Goal: Navigation & Orientation: Understand site structure

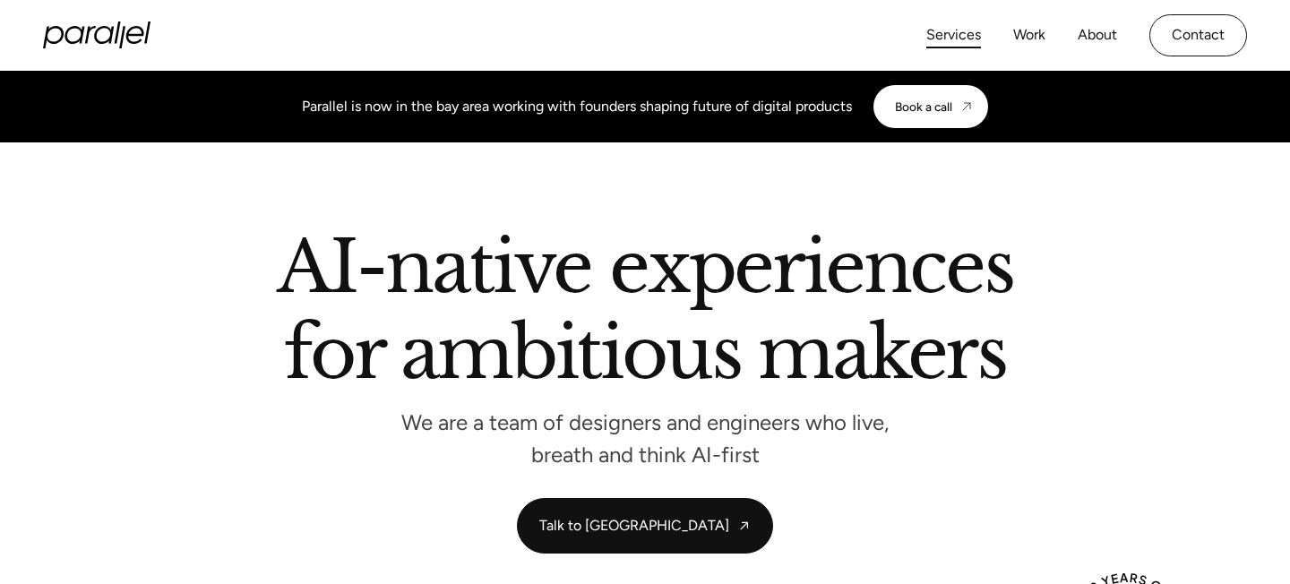
click at [956, 37] on link "Services" at bounding box center [953, 35] width 55 height 26
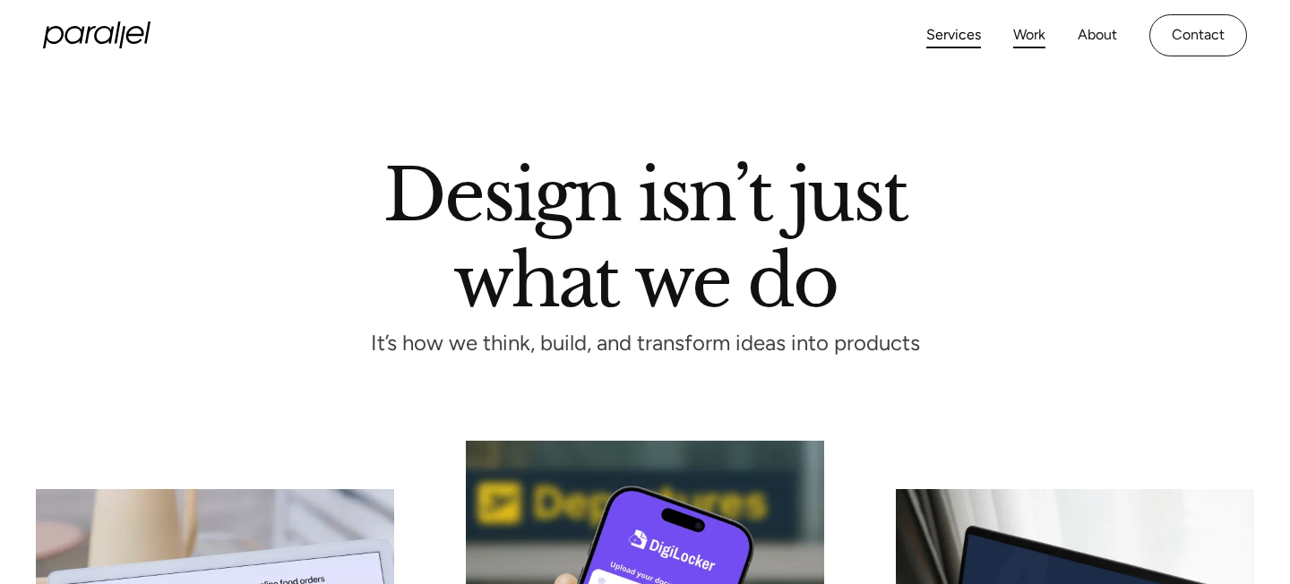
click at [1029, 35] on link "Work" at bounding box center [1029, 35] width 32 height 26
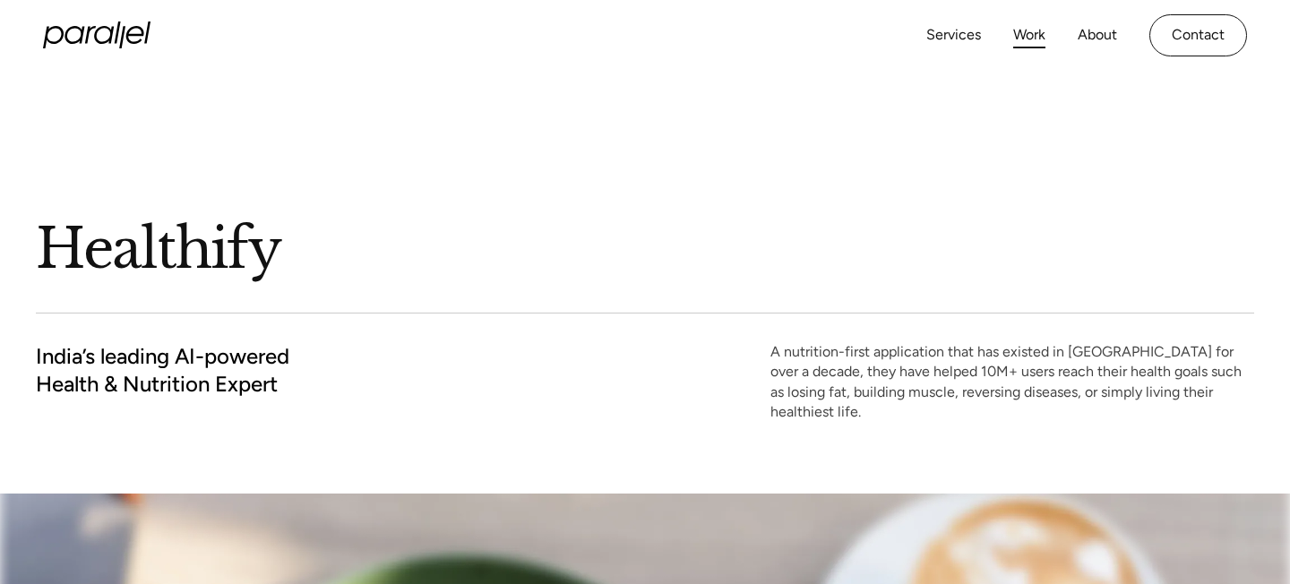
click at [1031, 39] on link "Work" at bounding box center [1029, 35] width 32 height 26
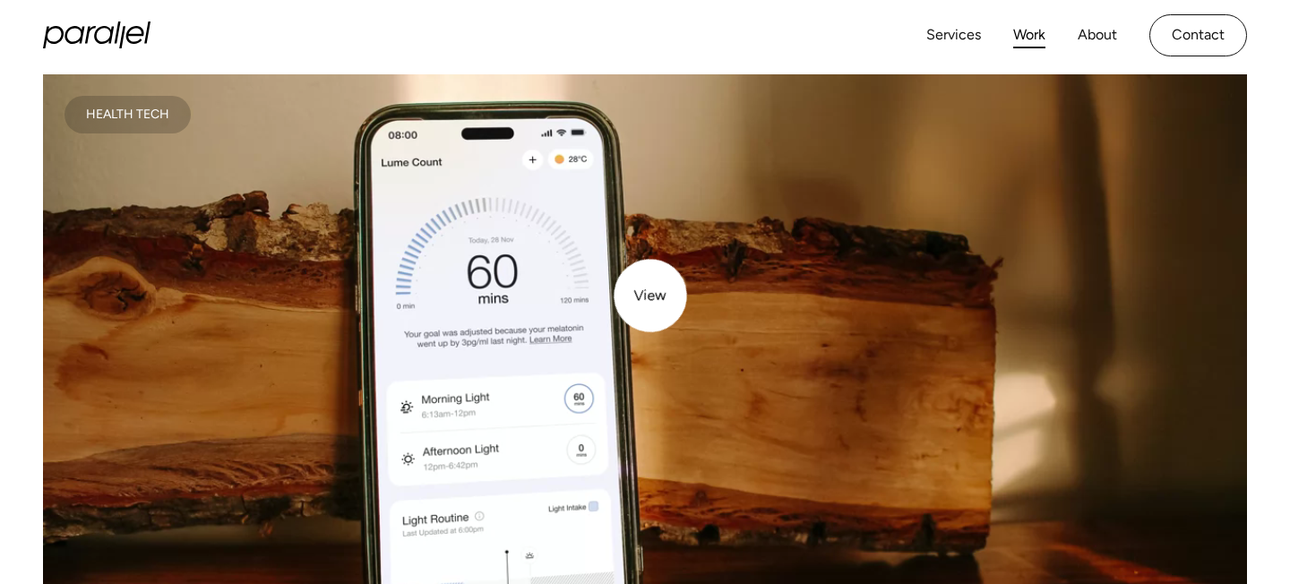
scroll to position [325, 0]
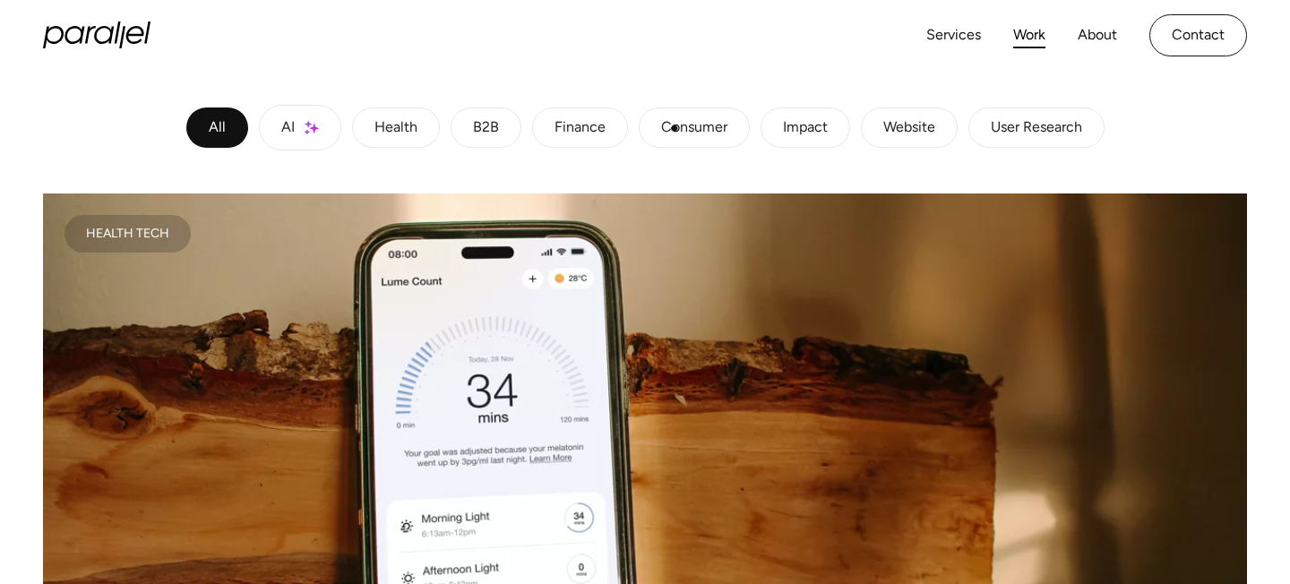
click at [677, 131] on div "Consumer" at bounding box center [694, 128] width 66 height 11
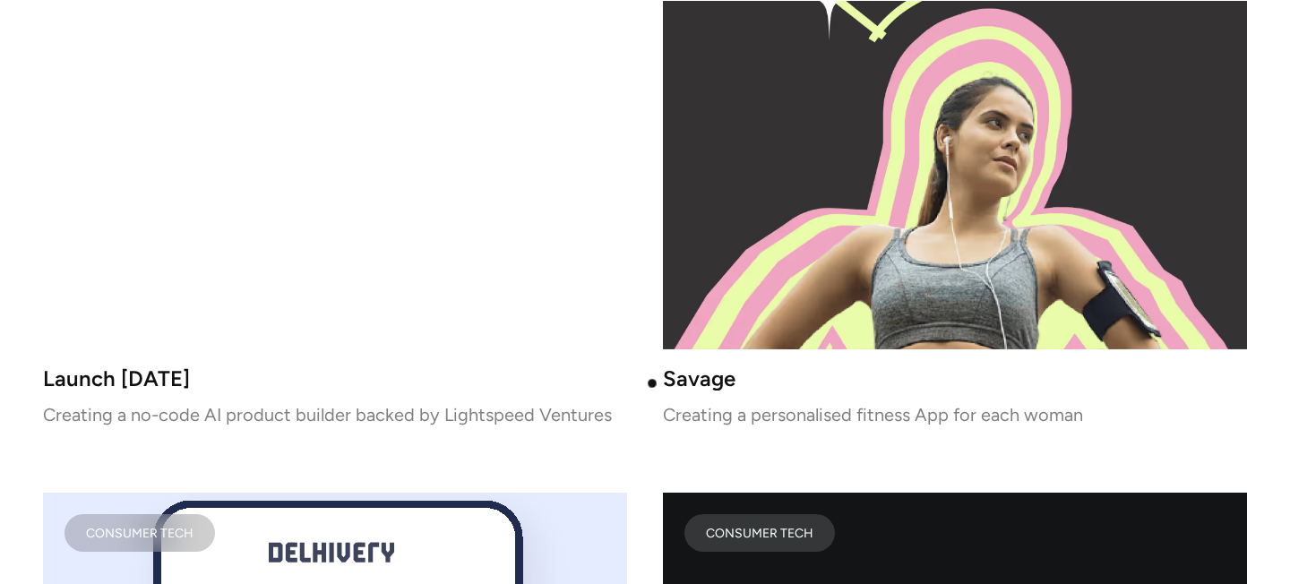
scroll to position [1829, 0]
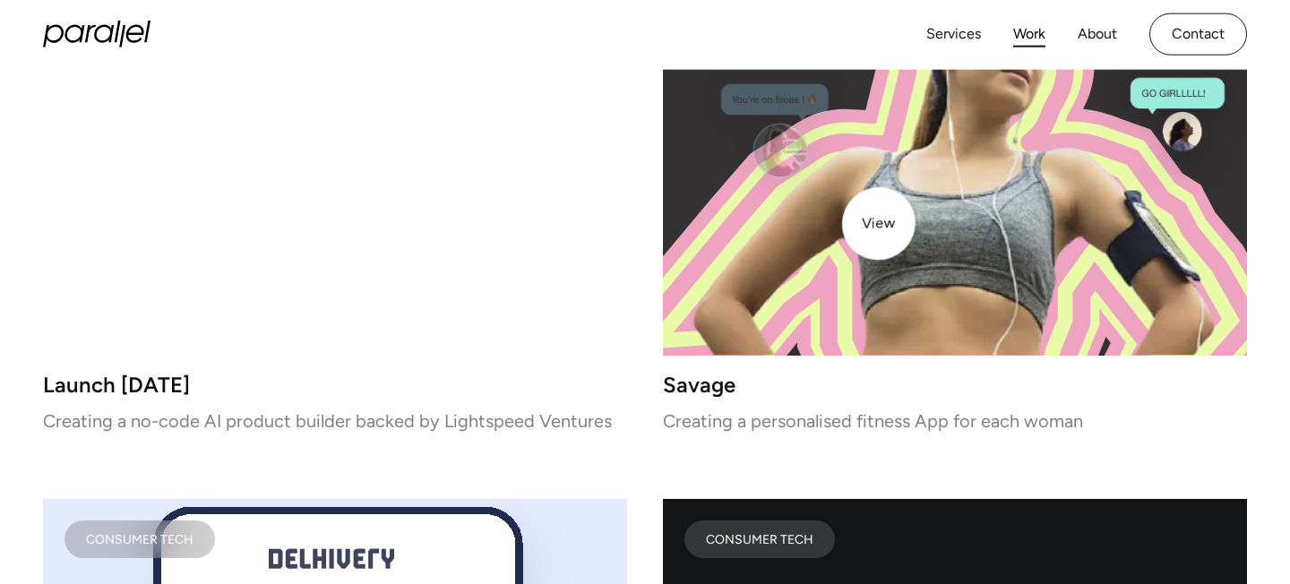
click at [882, 221] on image at bounding box center [954, 155] width 555 height 400
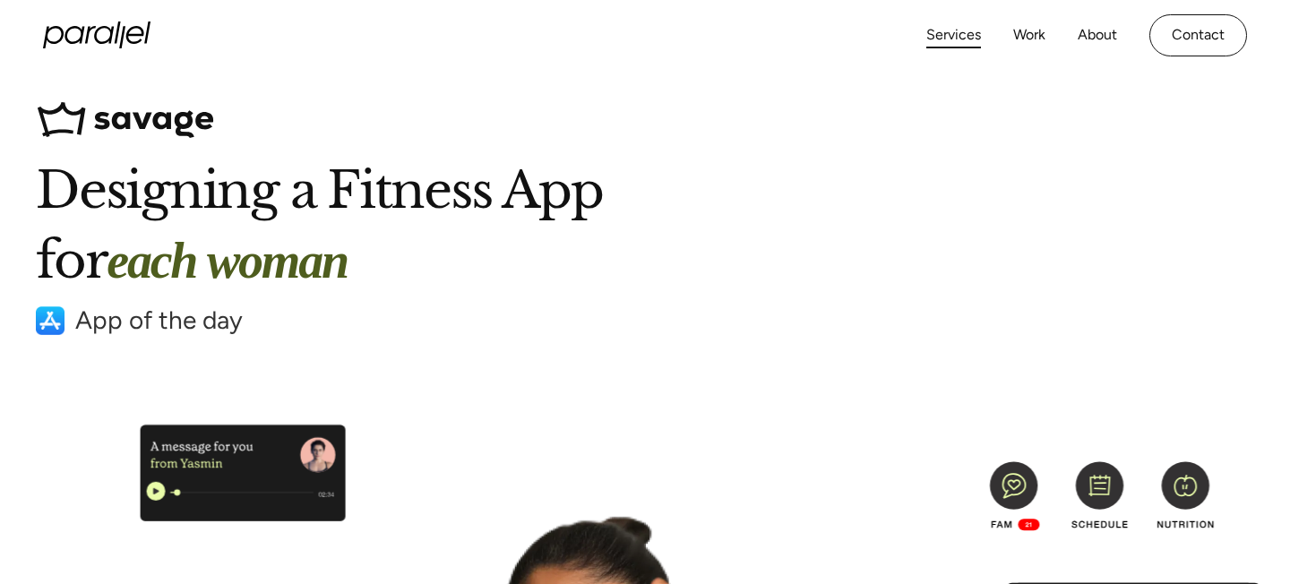
click at [957, 35] on link "Services" at bounding box center [953, 35] width 55 height 26
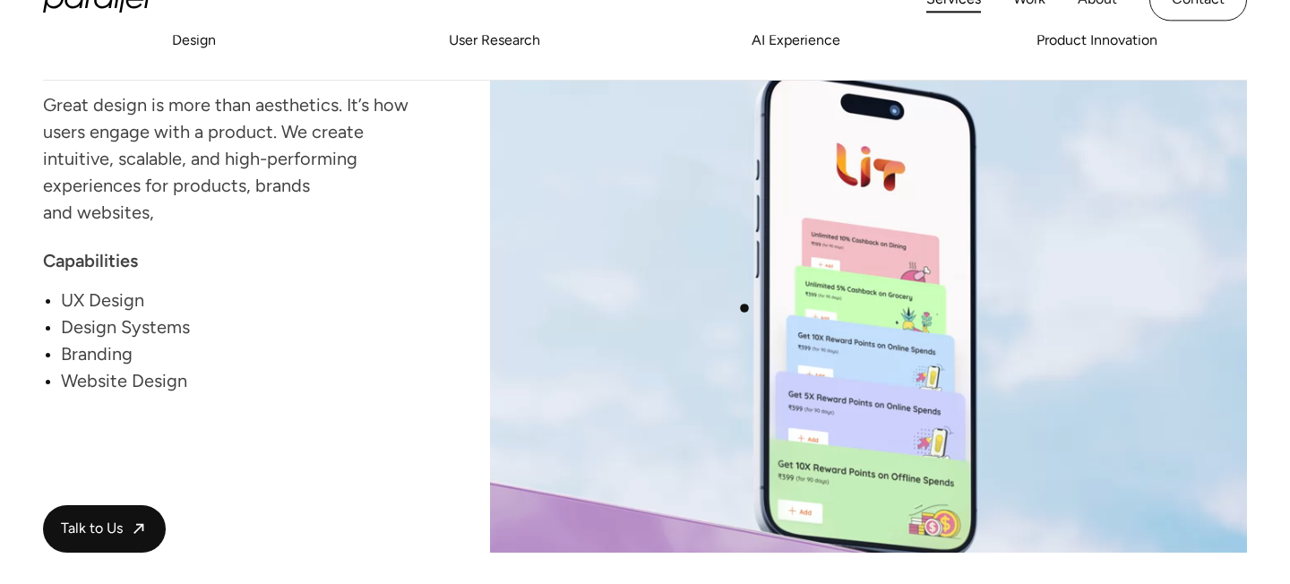
scroll to position [1848, 0]
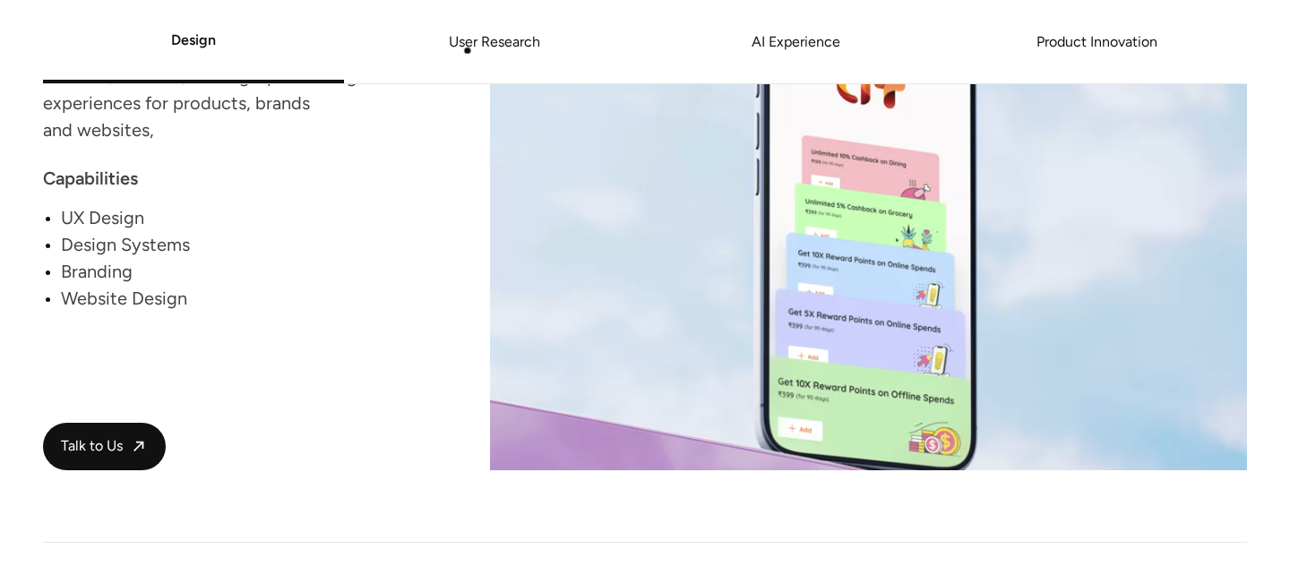
click at [469, 47] on link "User Research" at bounding box center [494, 42] width 301 height 11
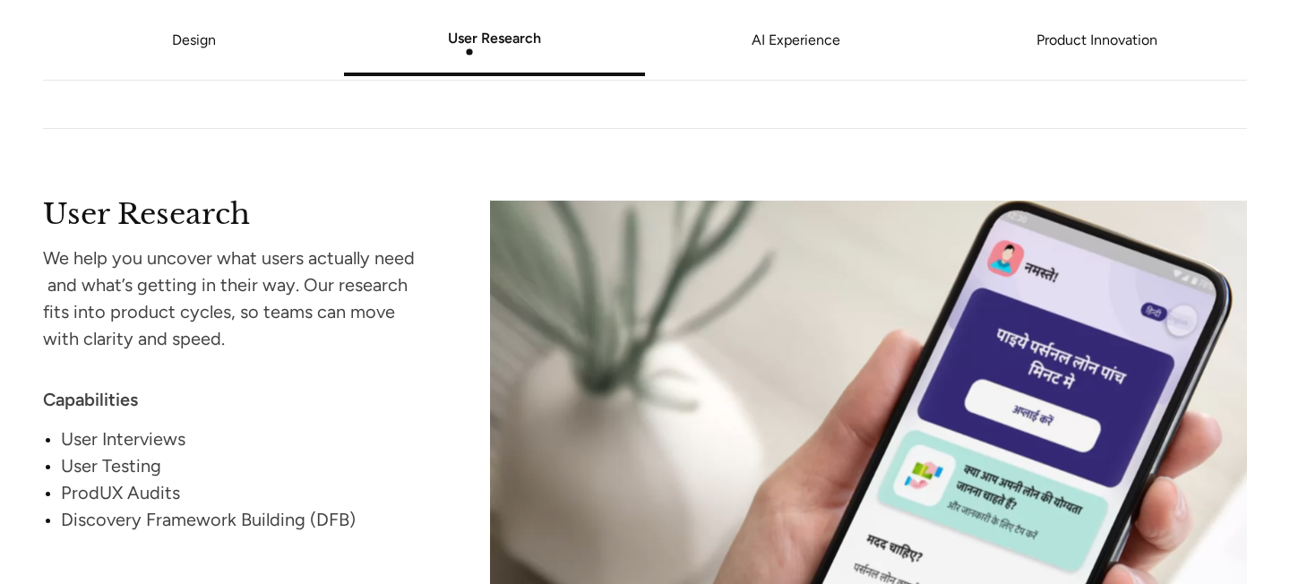
scroll to position [2267, 0]
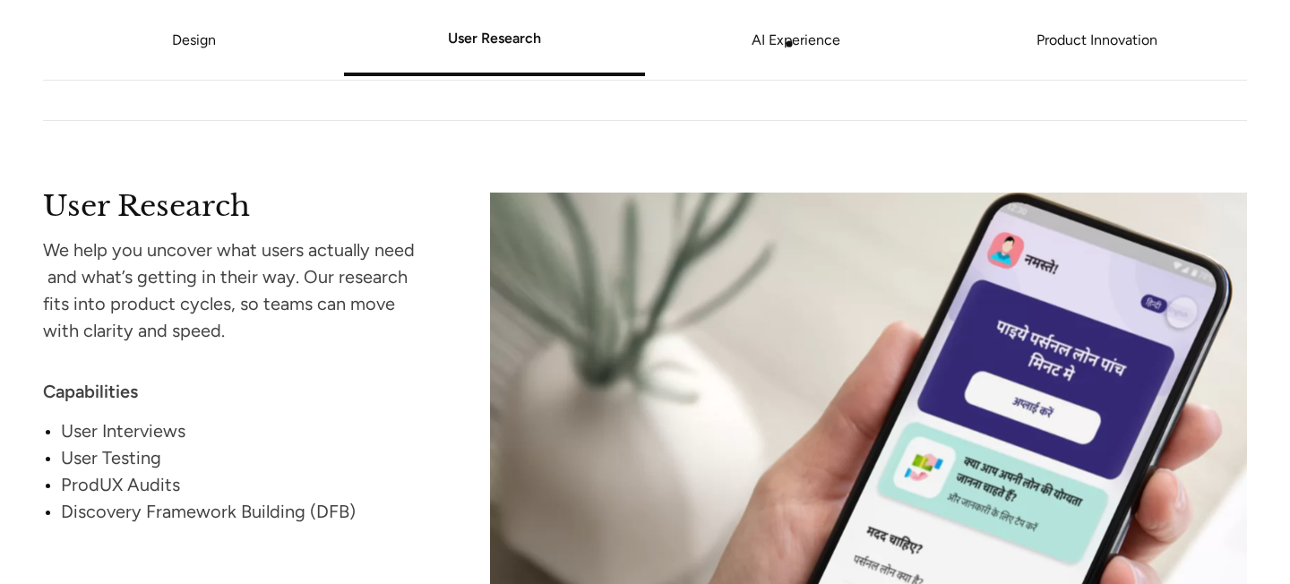
click at [792, 44] on link "AI Experience" at bounding box center [795, 40] width 301 height 11
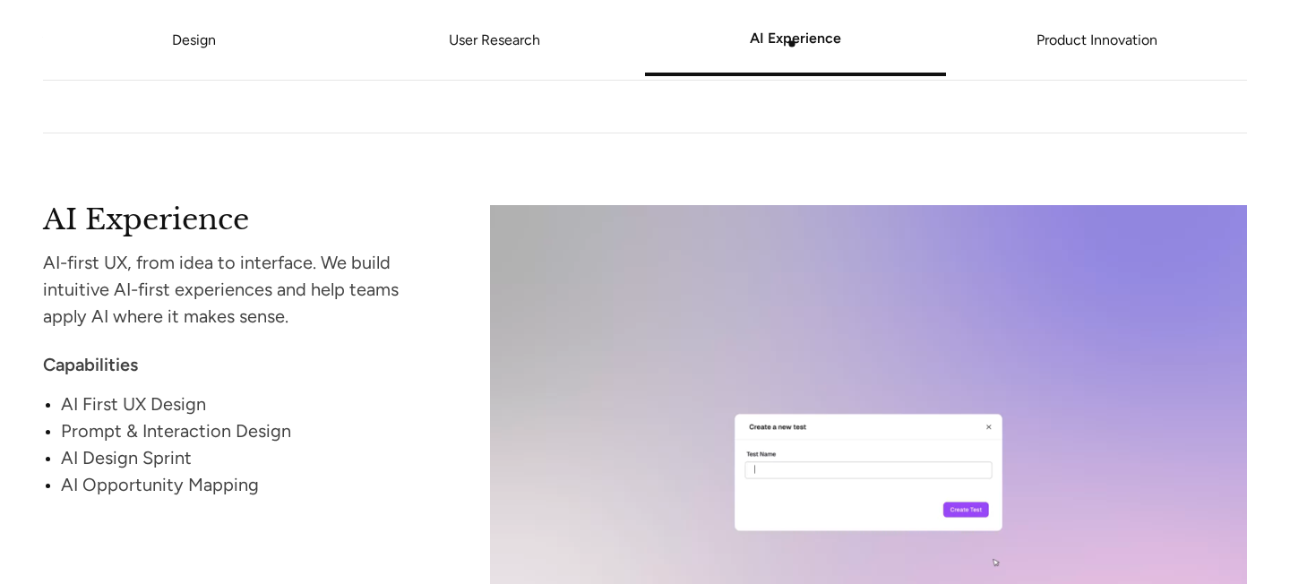
scroll to position [2913, 0]
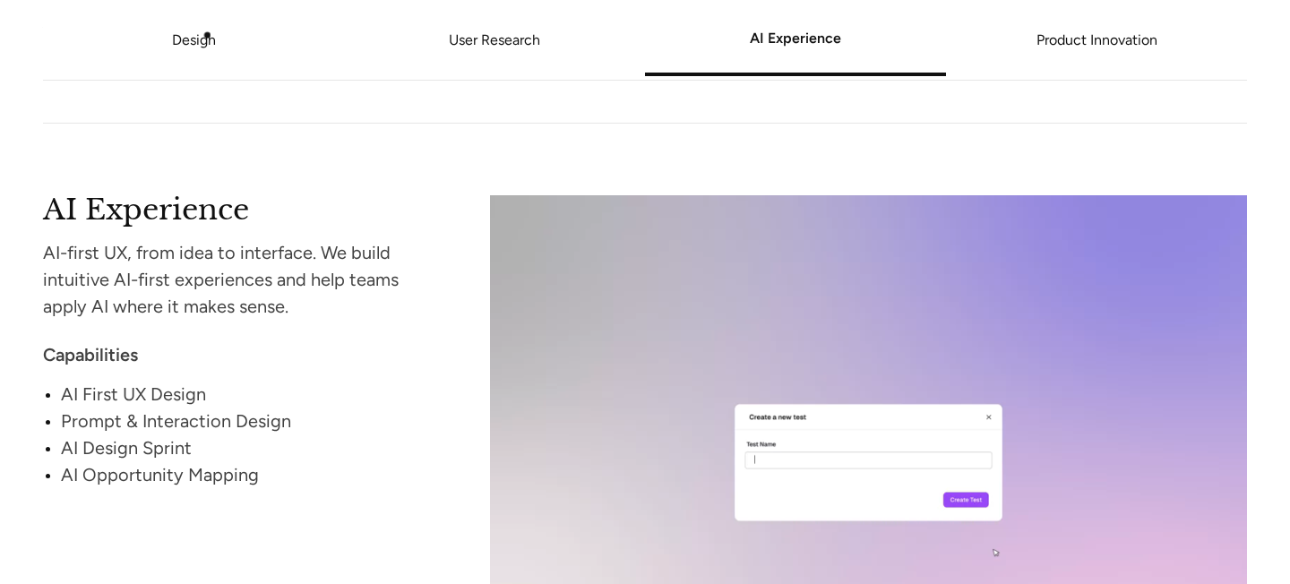
click at [194, 38] on link "Design" at bounding box center [194, 39] width 44 height 17
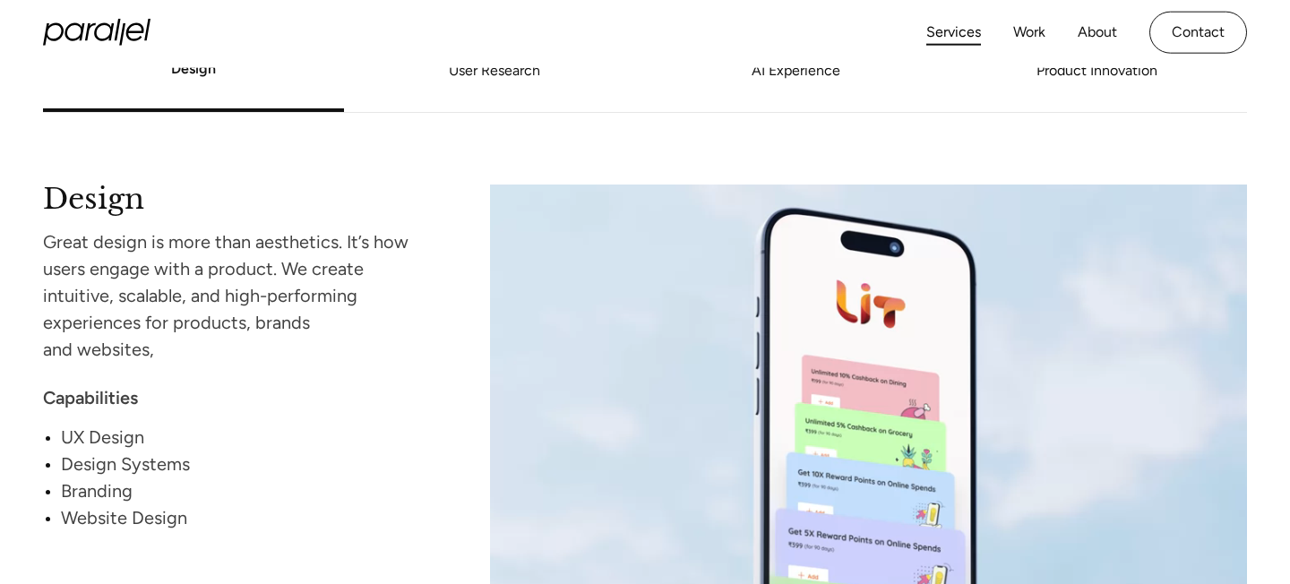
scroll to position [1614, 0]
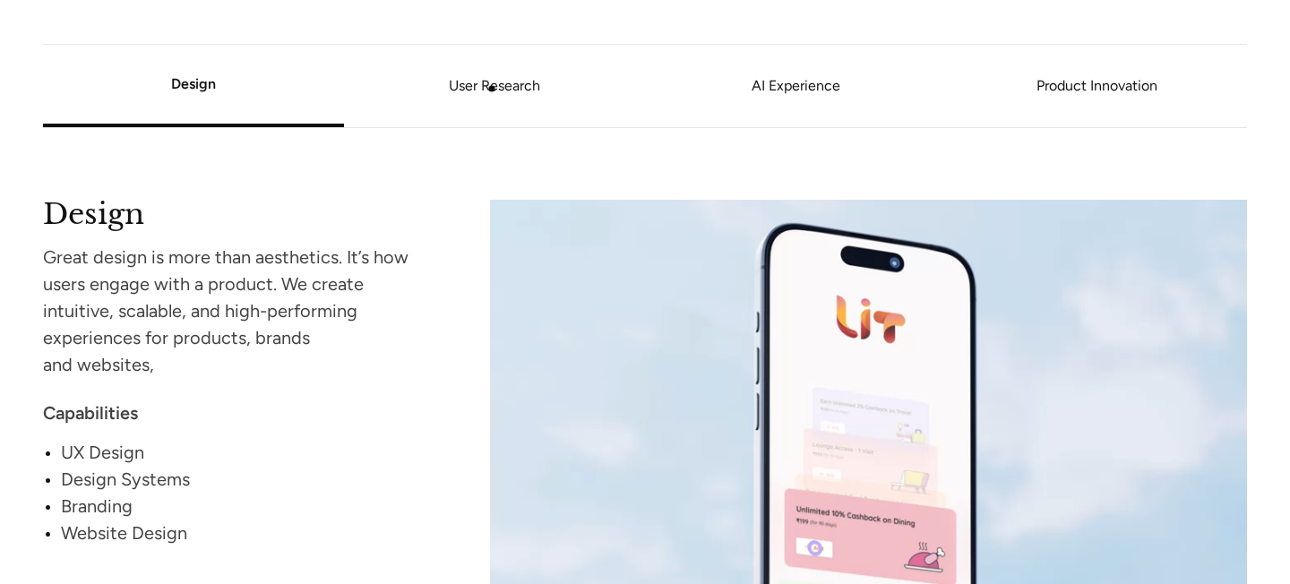
click at [492, 89] on link "User Research" at bounding box center [494, 86] width 301 height 11
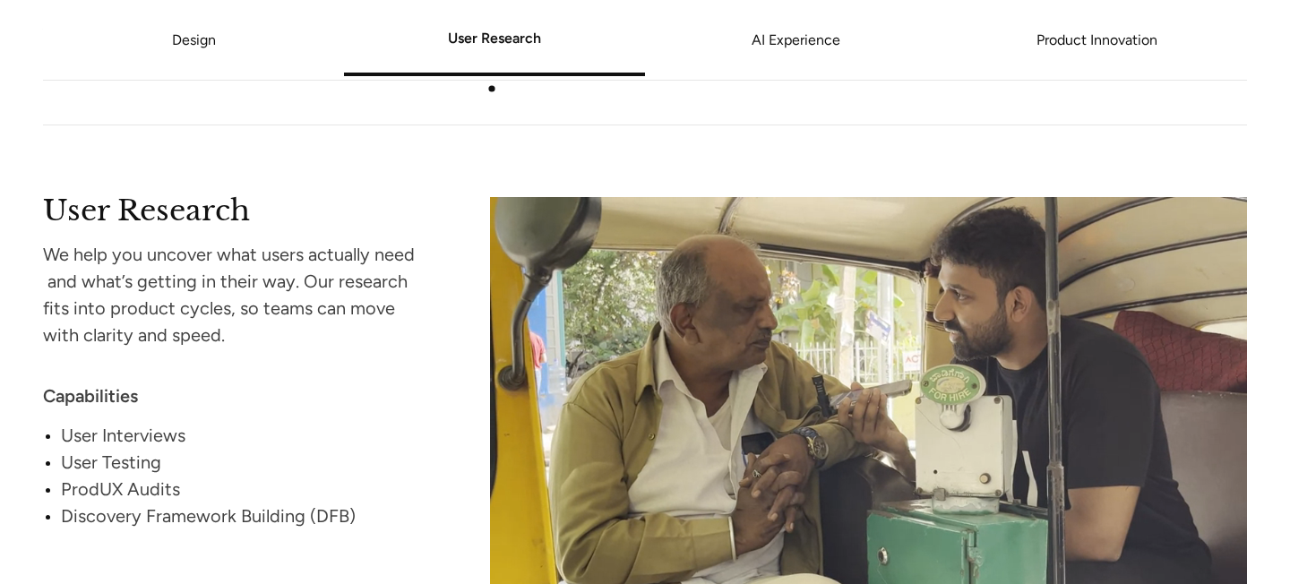
scroll to position [2267, 0]
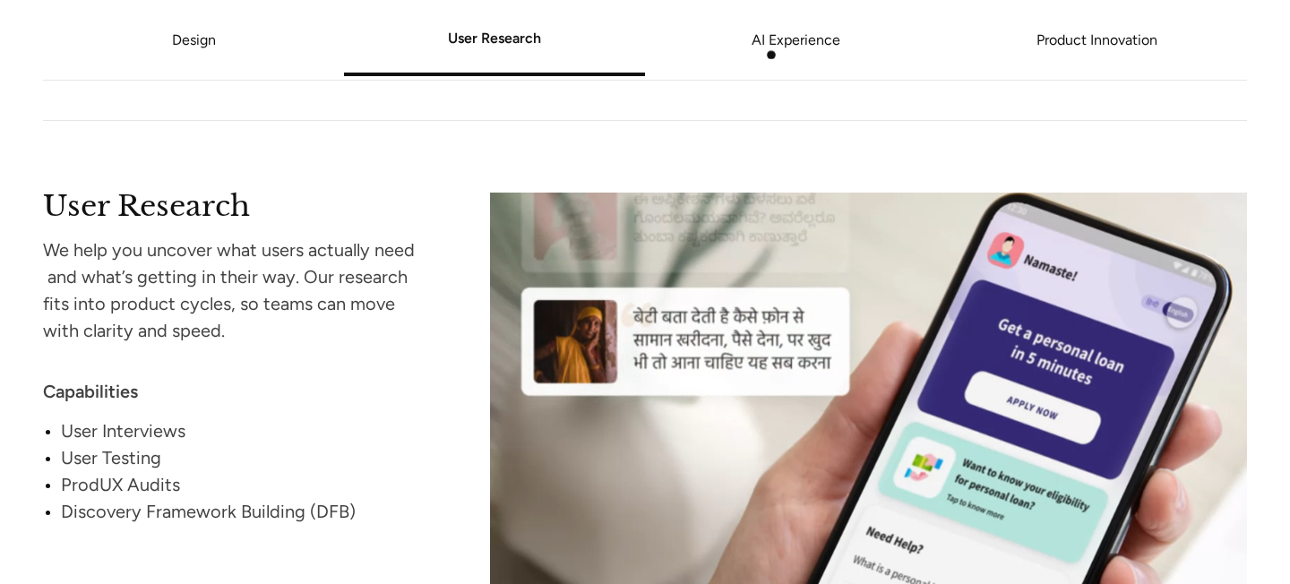
click at [776, 52] on li "AI Experience" at bounding box center [795, 40] width 301 height 68
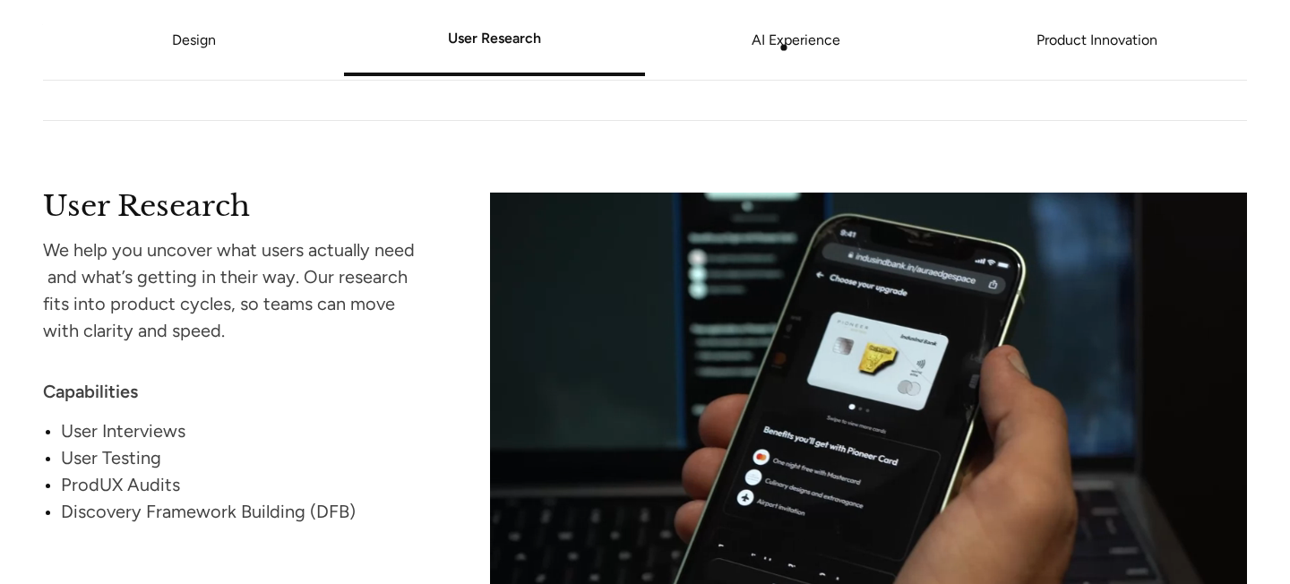
click at [785, 46] on link "AI Experience" at bounding box center [795, 40] width 301 height 11
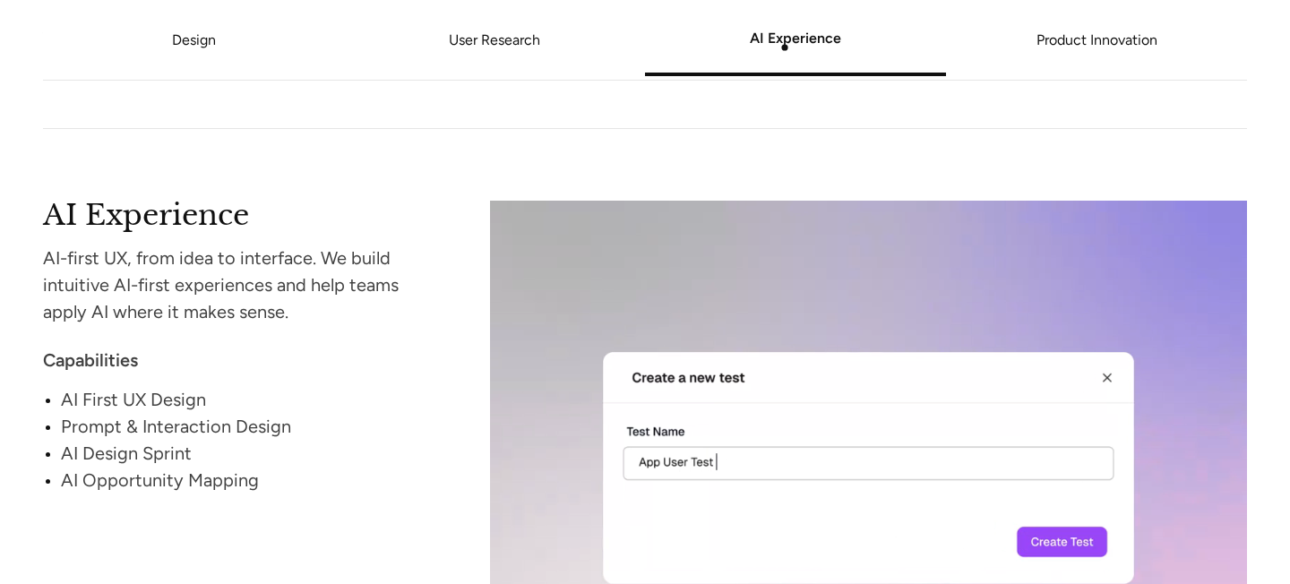
scroll to position [2913, 0]
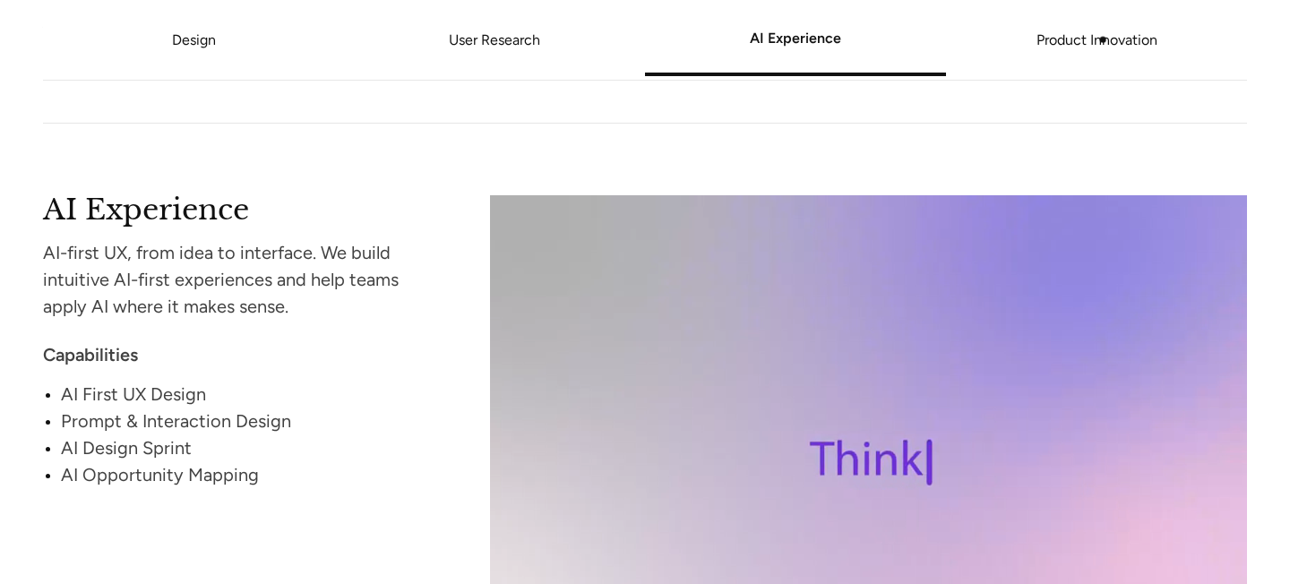
click at [1105, 41] on link "Product Innovation" at bounding box center [1096, 40] width 301 height 11
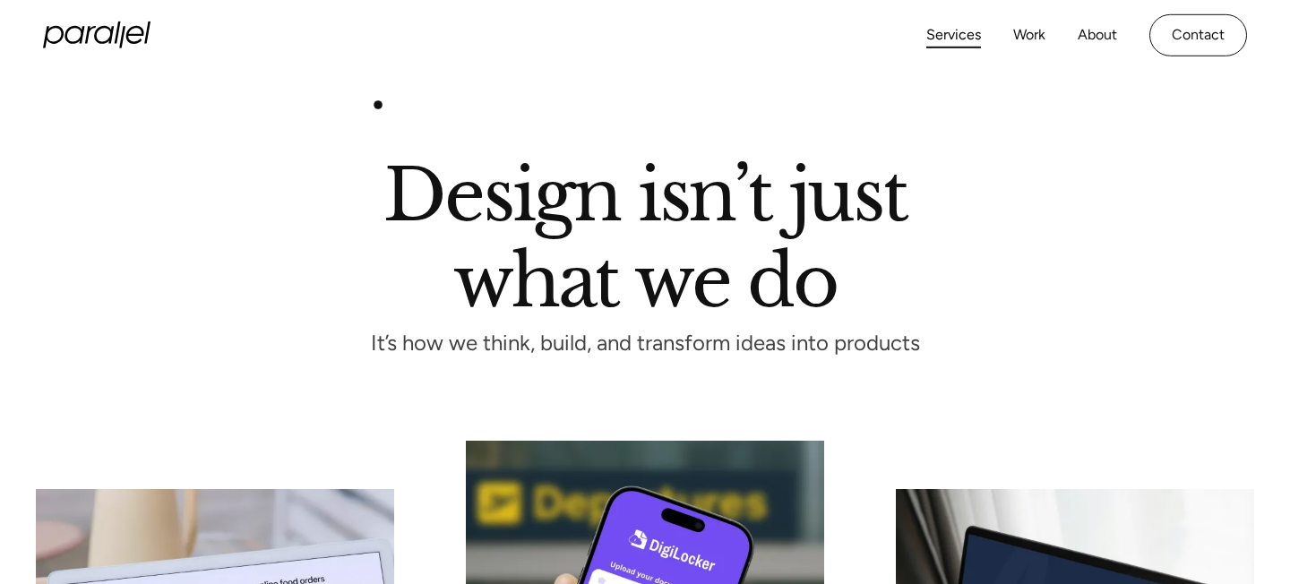
scroll to position [0, 0]
click at [102, 37] on icon "home" at bounding box center [97, 35] width 108 height 27
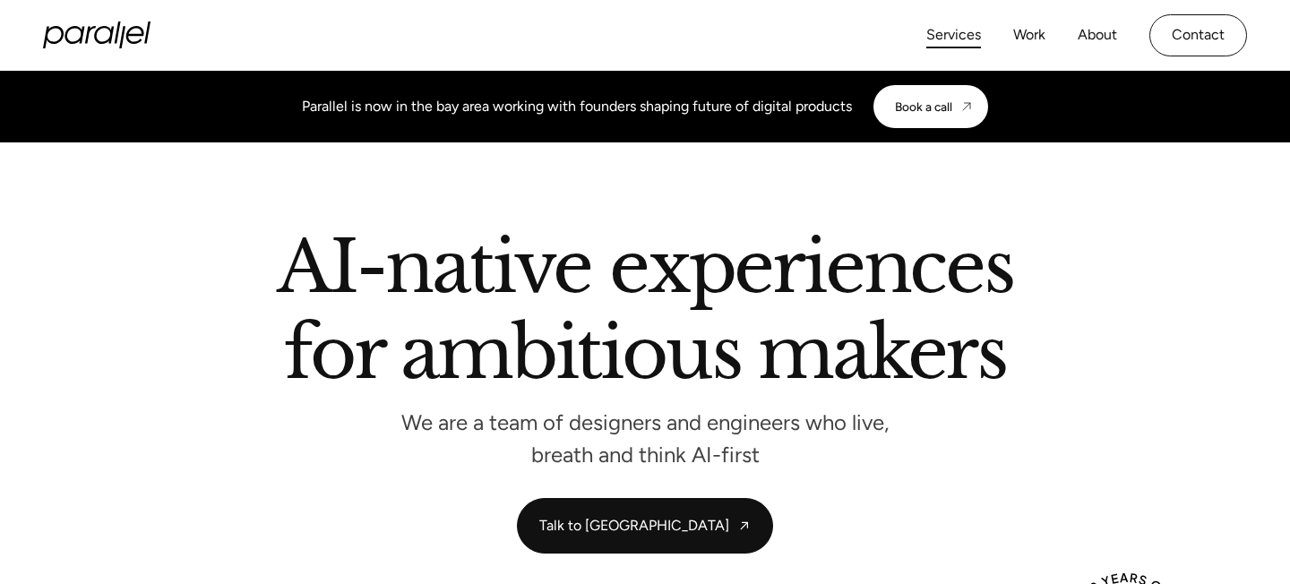
click at [961, 40] on link "Services" at bounding box center [953, 35] width 55 height 26
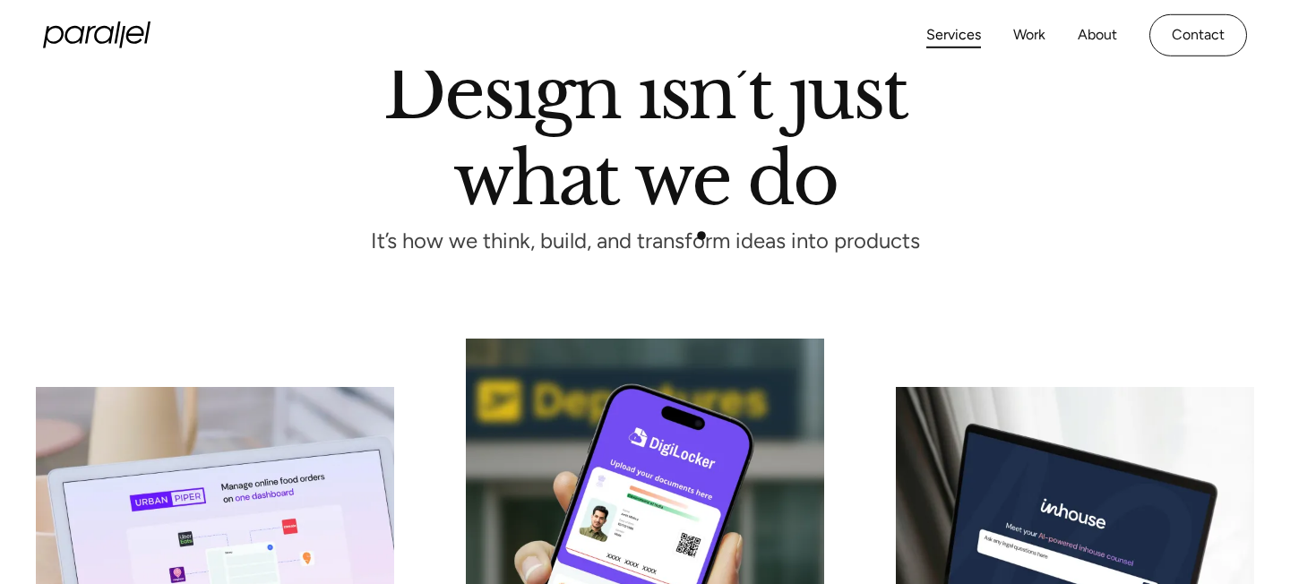
scroll to position [51, 0]
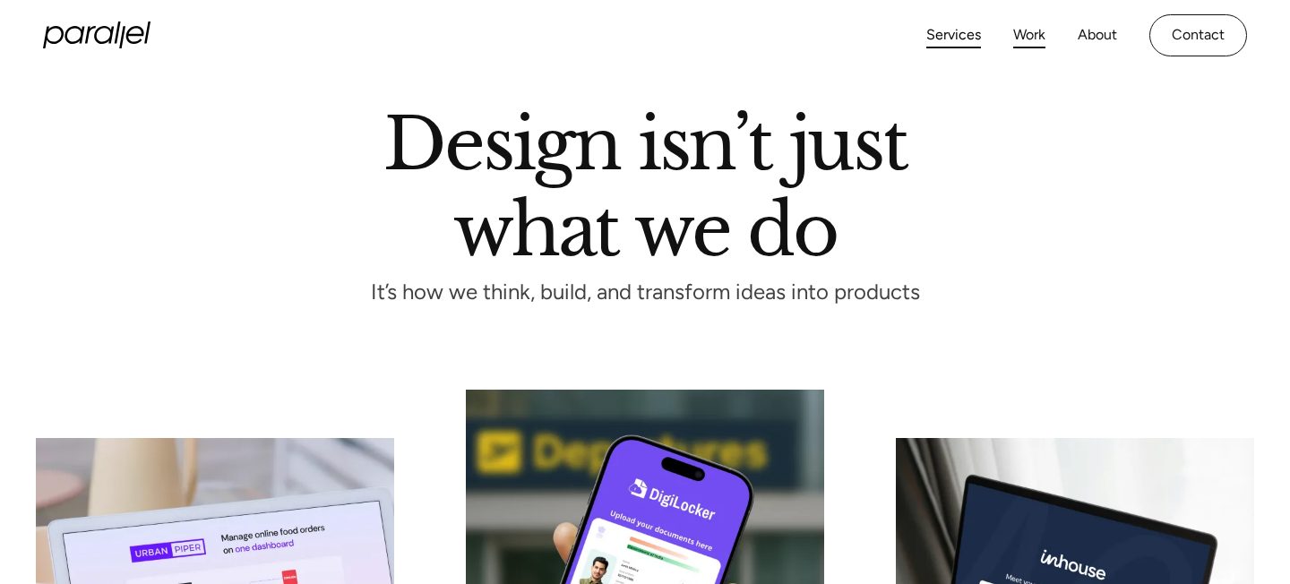
click at [1033, 32] on link "Work" at bounding box center [1029, 35] width 32 height 26
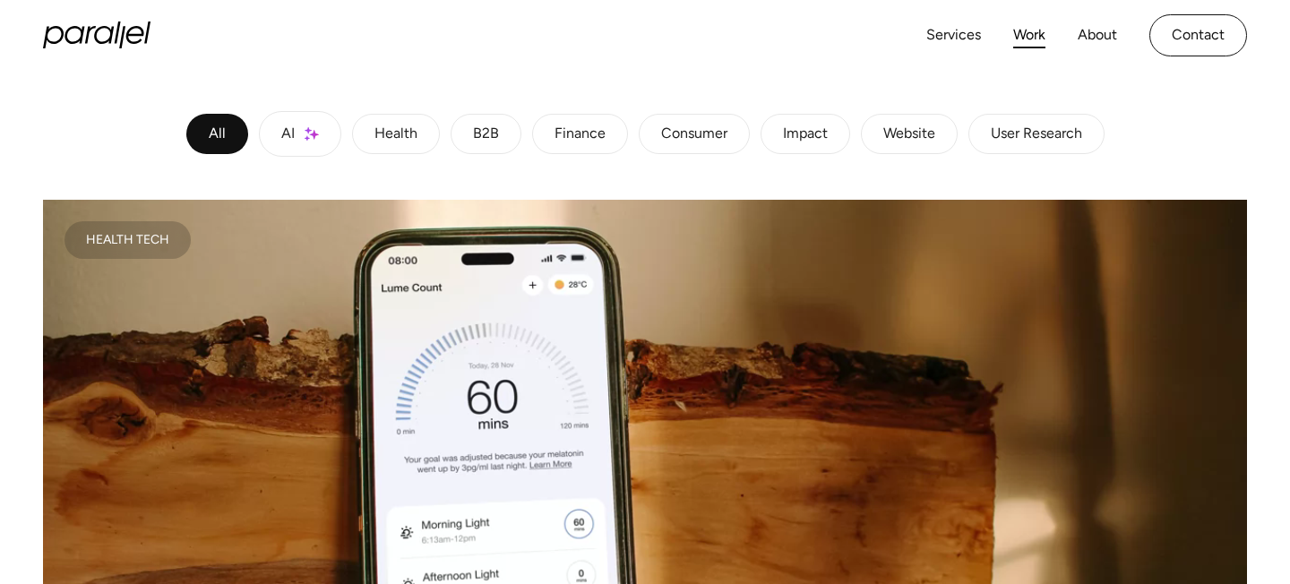
scroll to position [312, 0]
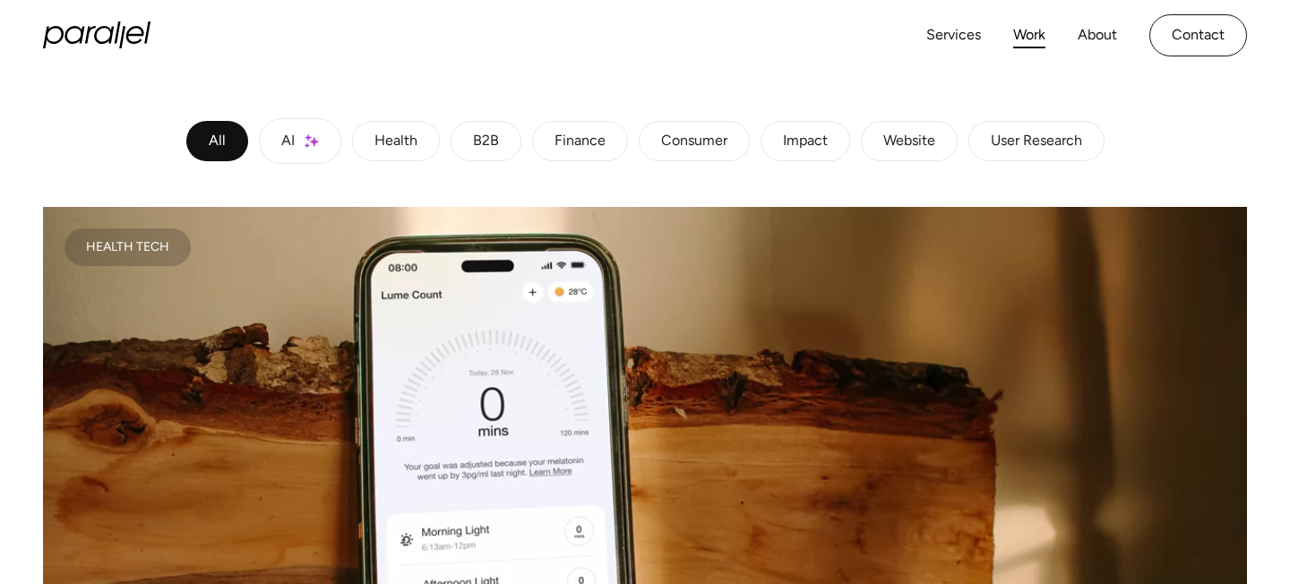
click at [576, 142] on div "Finance" at bounding box center [580, 141] width 51 height 11
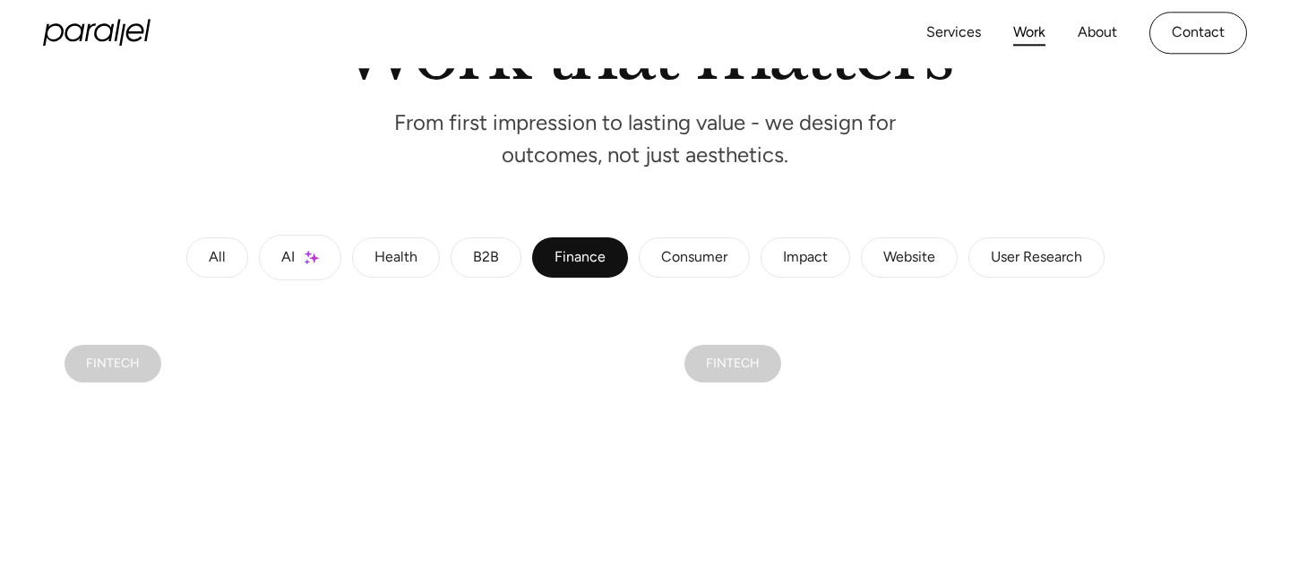
scroll to position [158, 0]
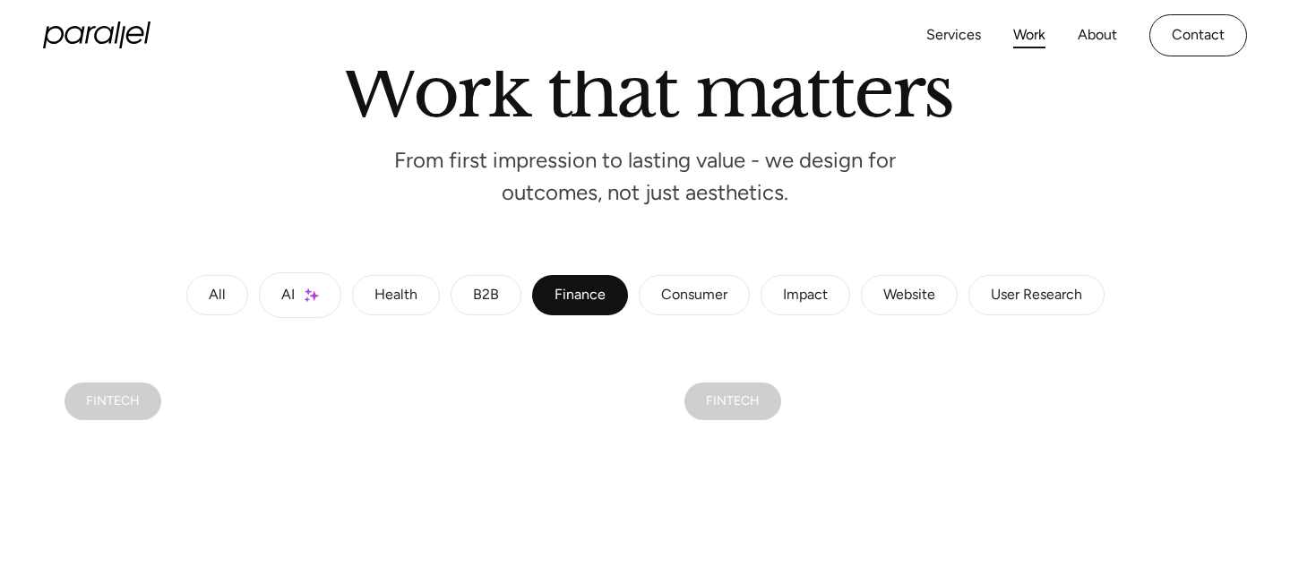
click at [836, 308] on link "Impact" at bounding box center [806, 295] width 90 height 41
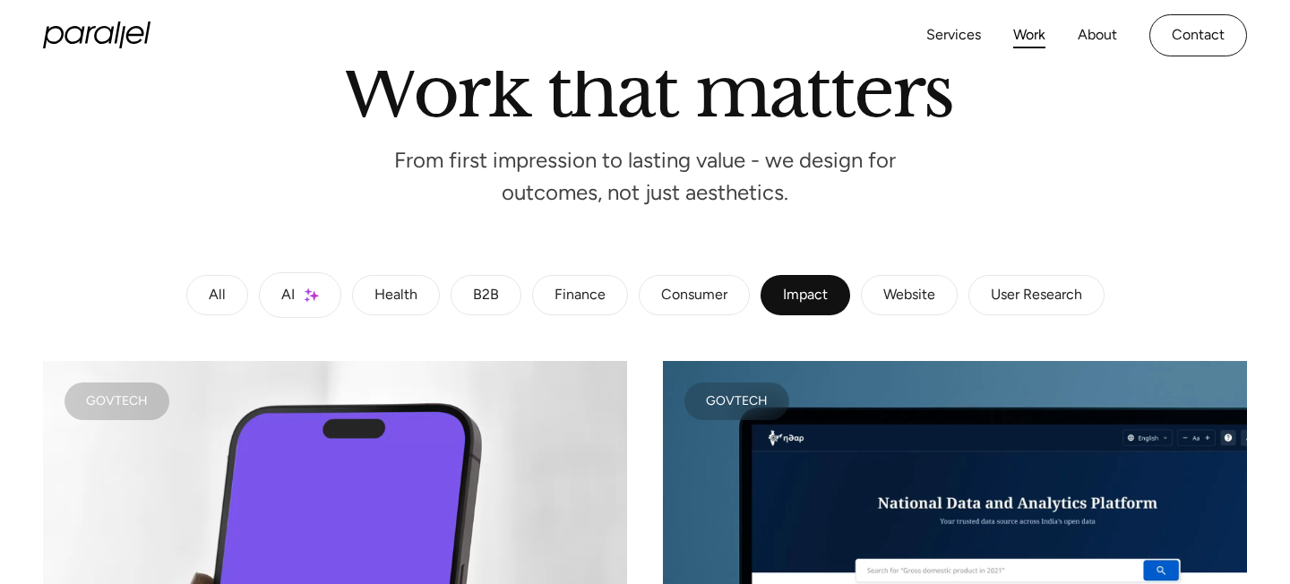
click at [921, 297] on div "Website" at bounding box center [909, 295] width 52 height 11
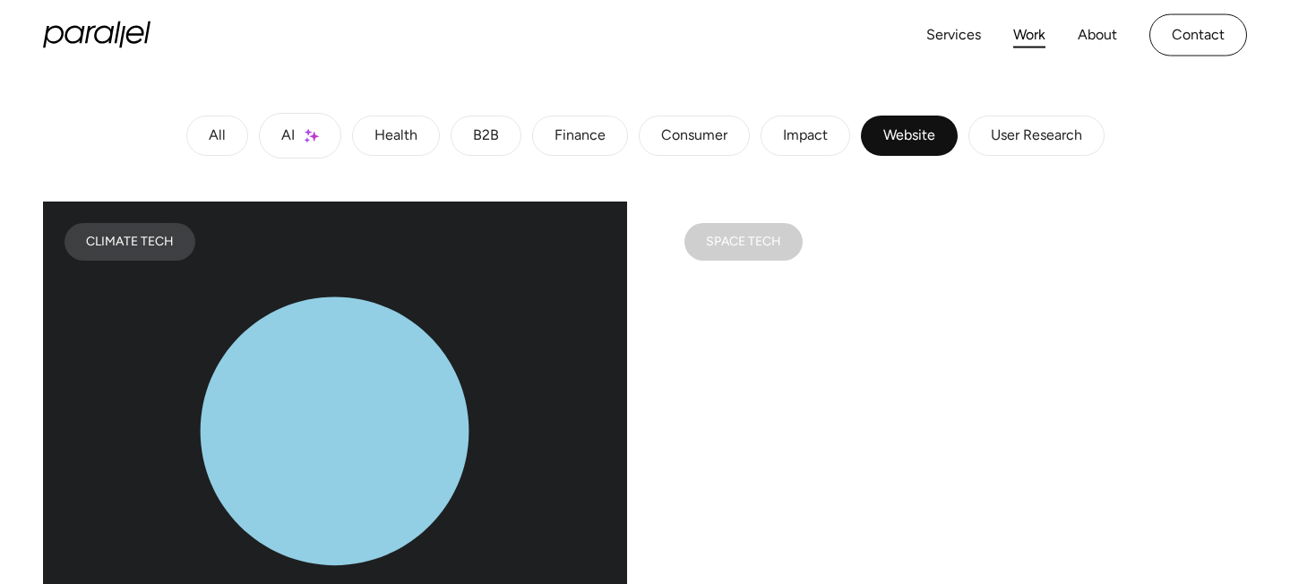
scroll to position [251, 0]
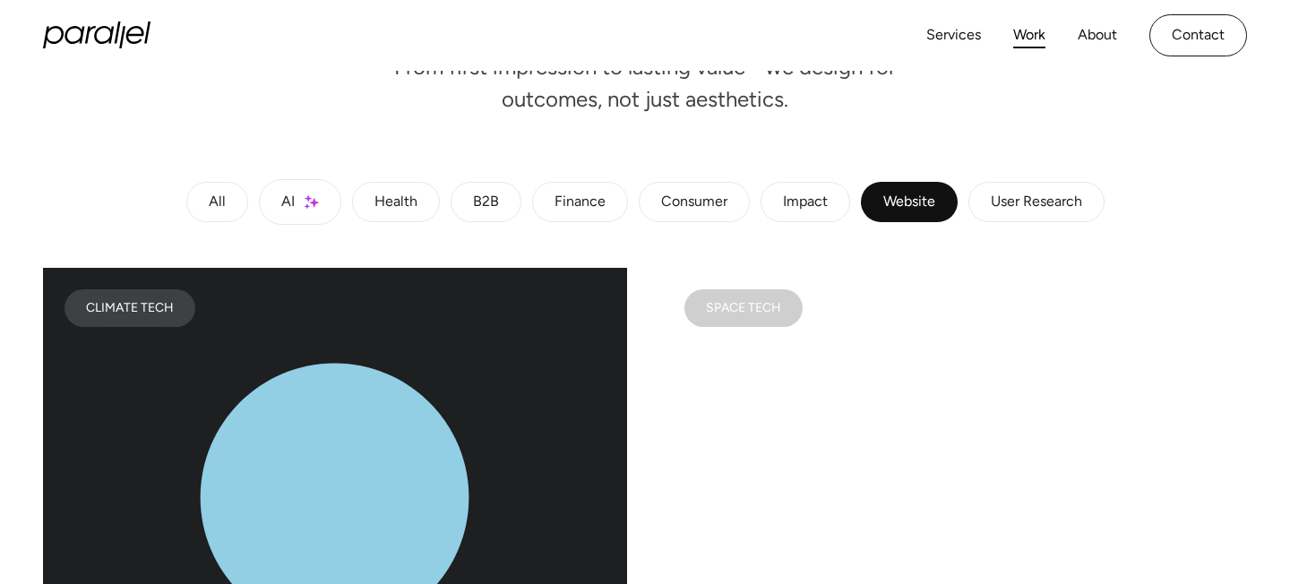
click at [1067, 197] on div "User Research" at bounding box center [1036, 202] width 91 height 11
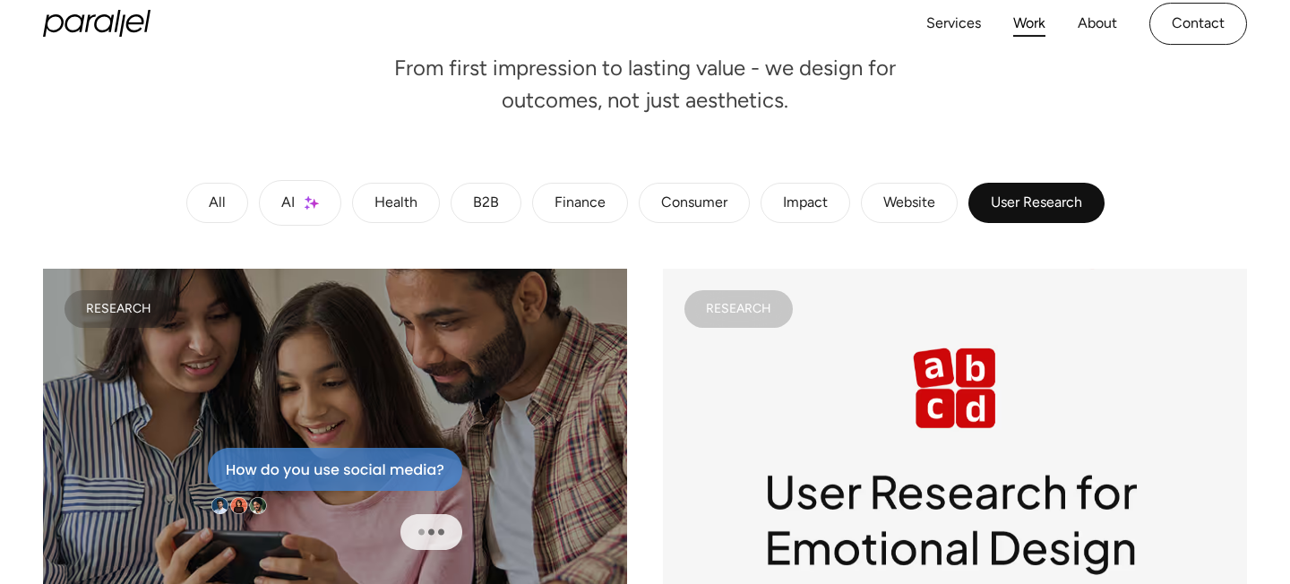
scroll to position [241, 0]
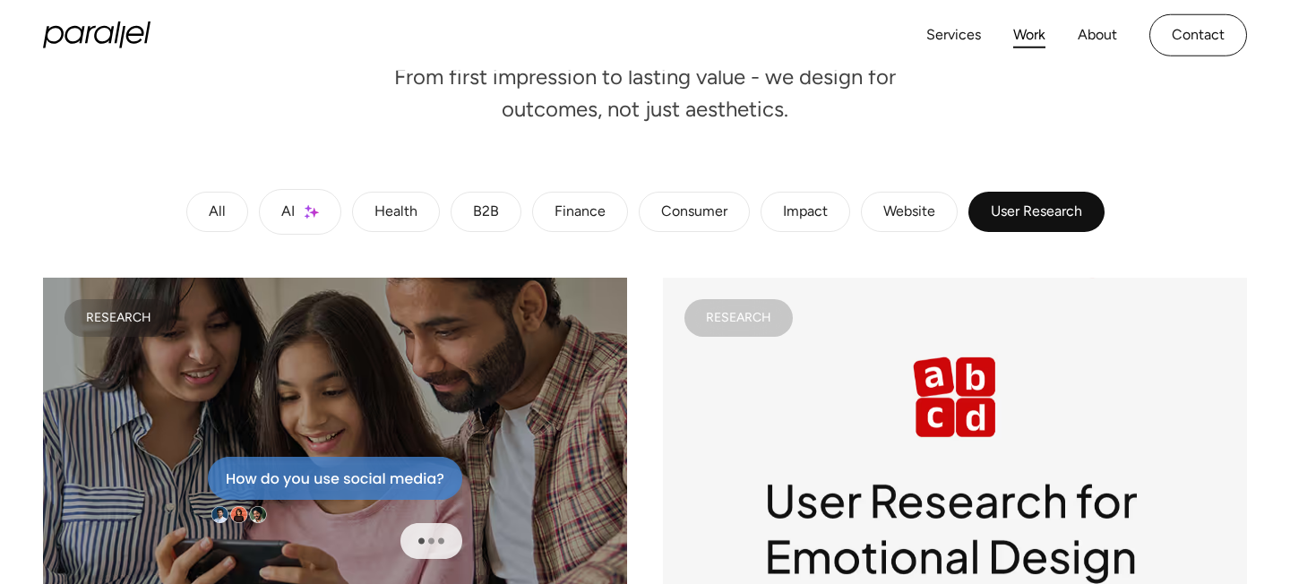
click at [791, 210] on div "Impact" at bounding box center [805, 212] width 45 height 11
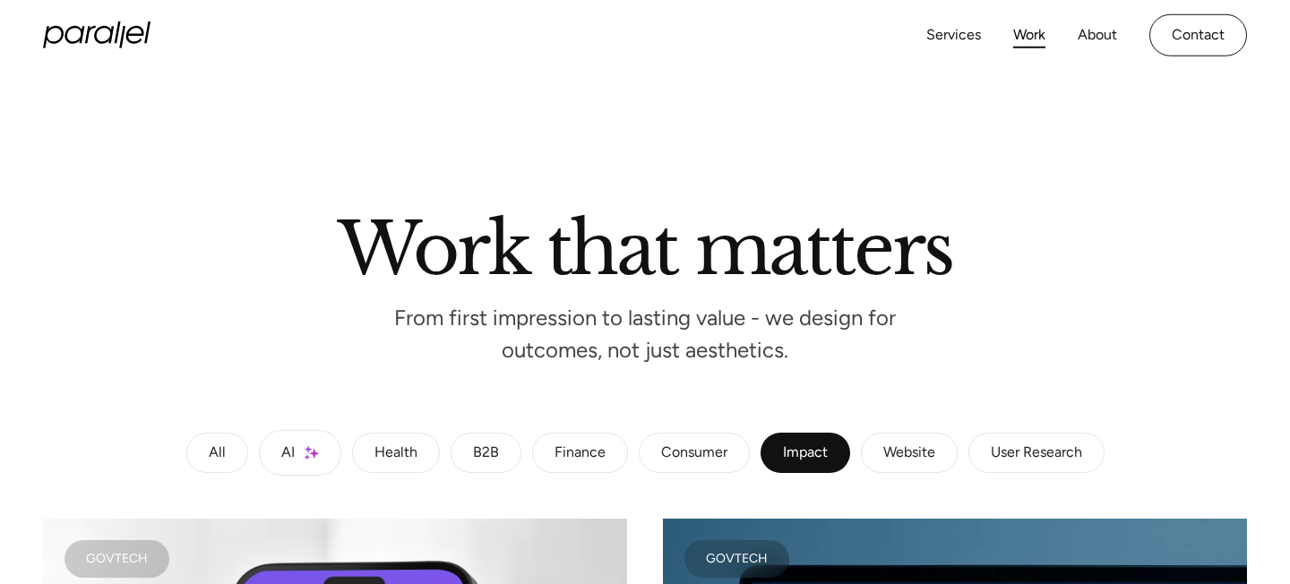
scroll to position [0, 0]
click at [691, 459] on div "Consumer" at bounding box center [694, 453] width 66 height 11
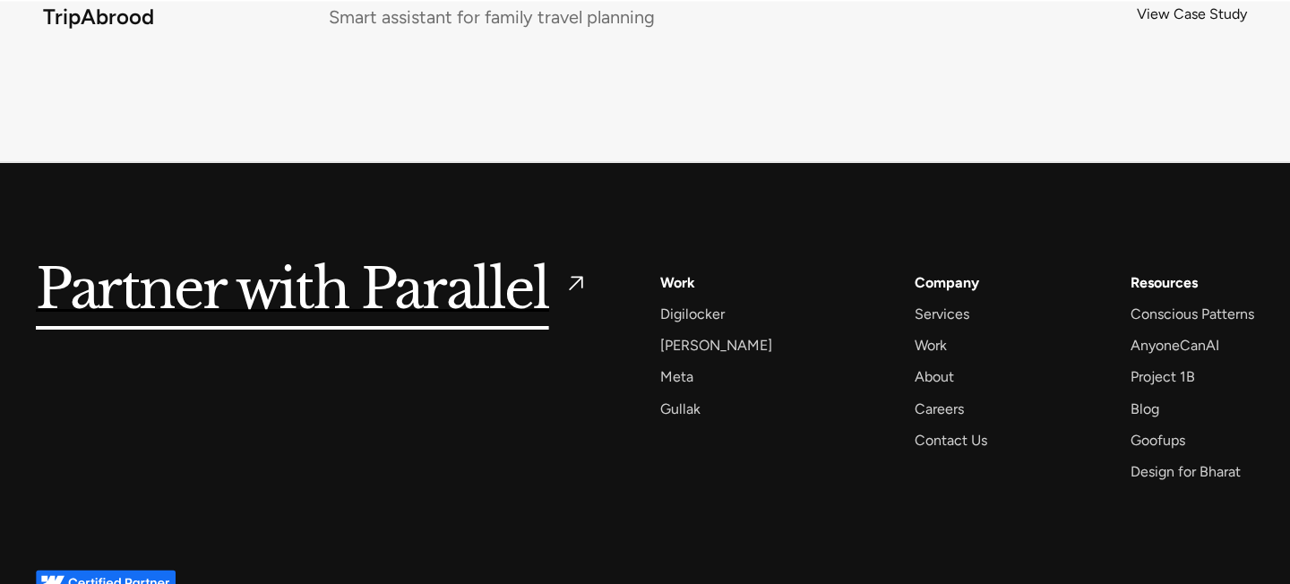
scroll to position [3799, 0]
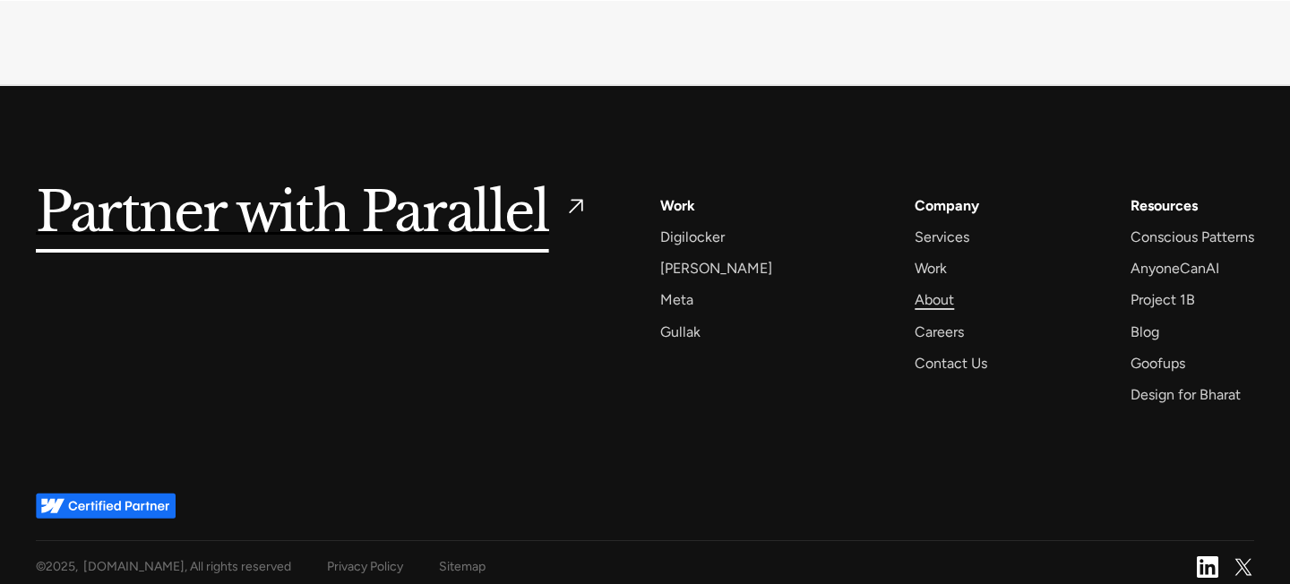
click at [915, 298] on div "About" at bounding box center [934, 300] width 39 height 24
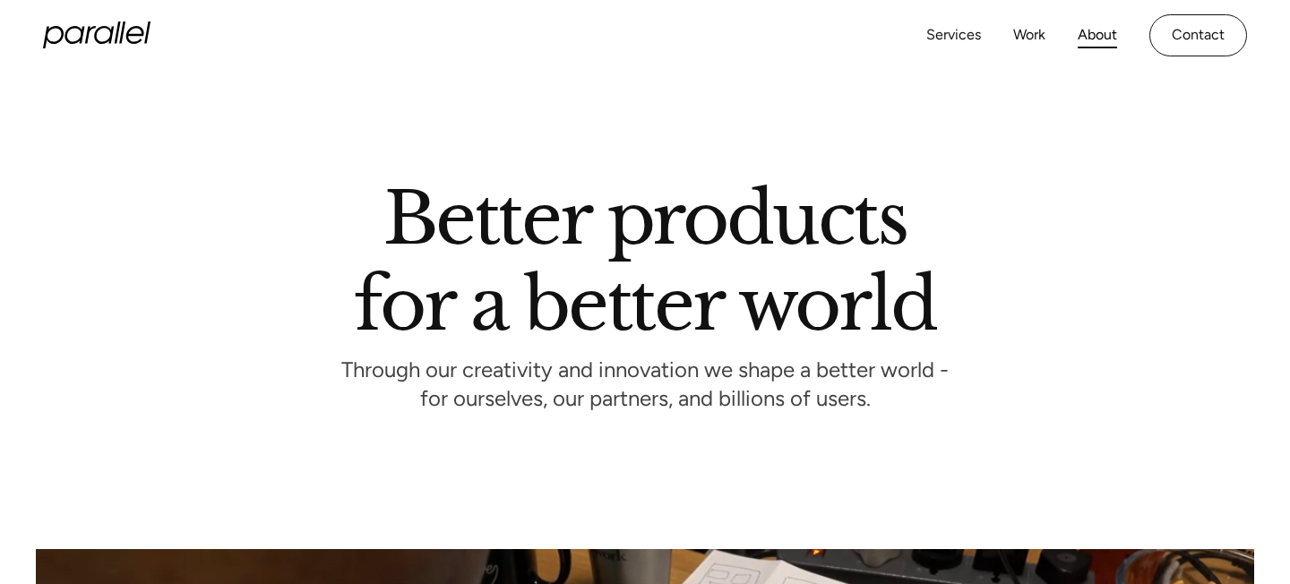
click at [125, 35] on icon "home" at bounding box center [97, 35] width 108 height 27
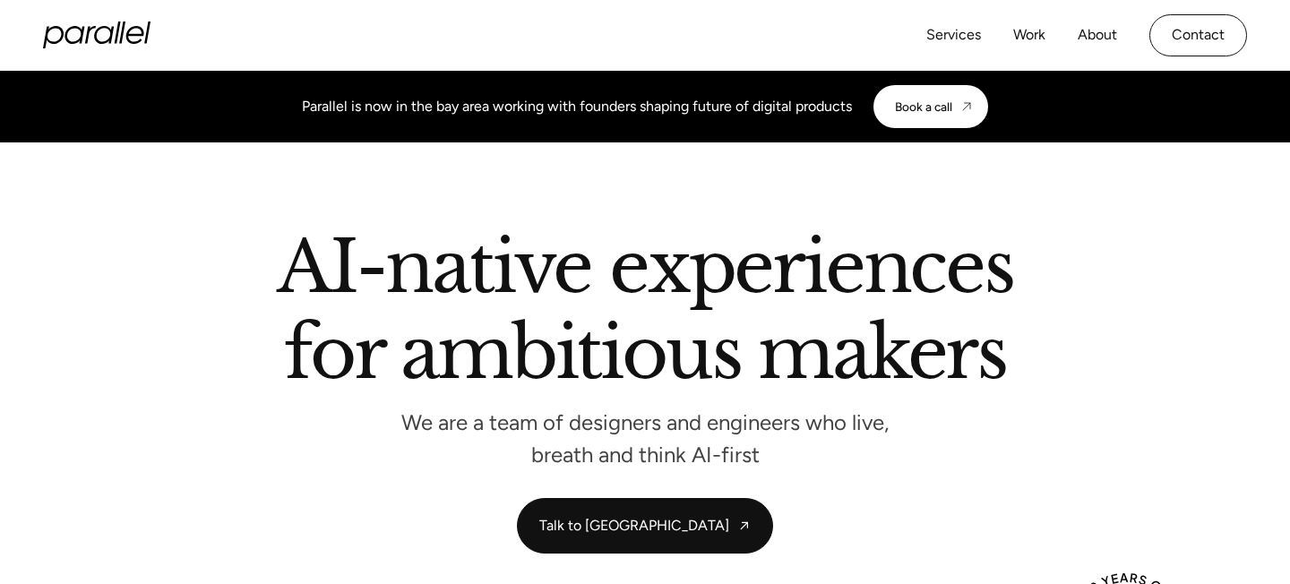
click at [125, 32] on icon "home" at bounding box center [97, 35] width 108 height 27
